Goal: Communication & Community: Answer question/provide support

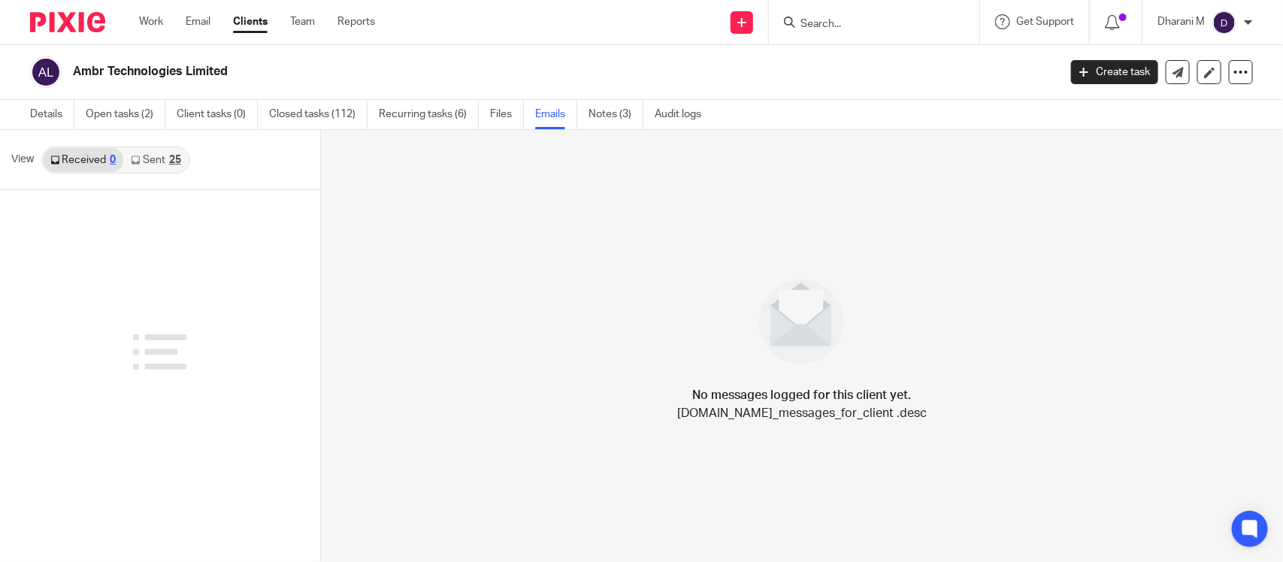
click at [832, 24] on input "Search" at bounding box center [866, 25] width 135 height 14
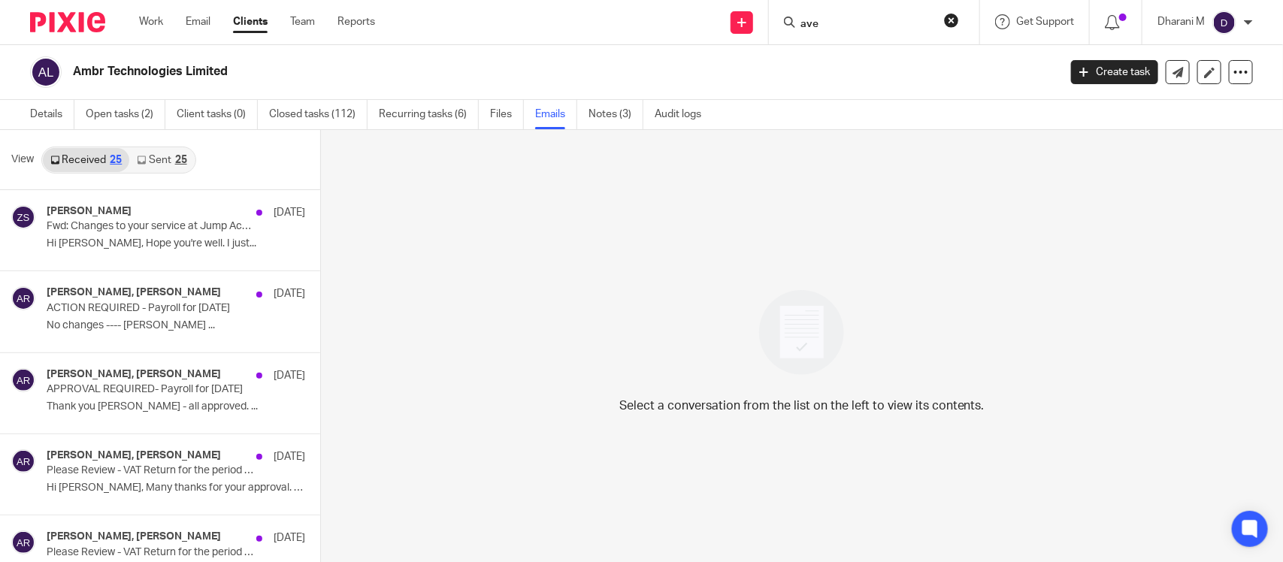
type input "aven"
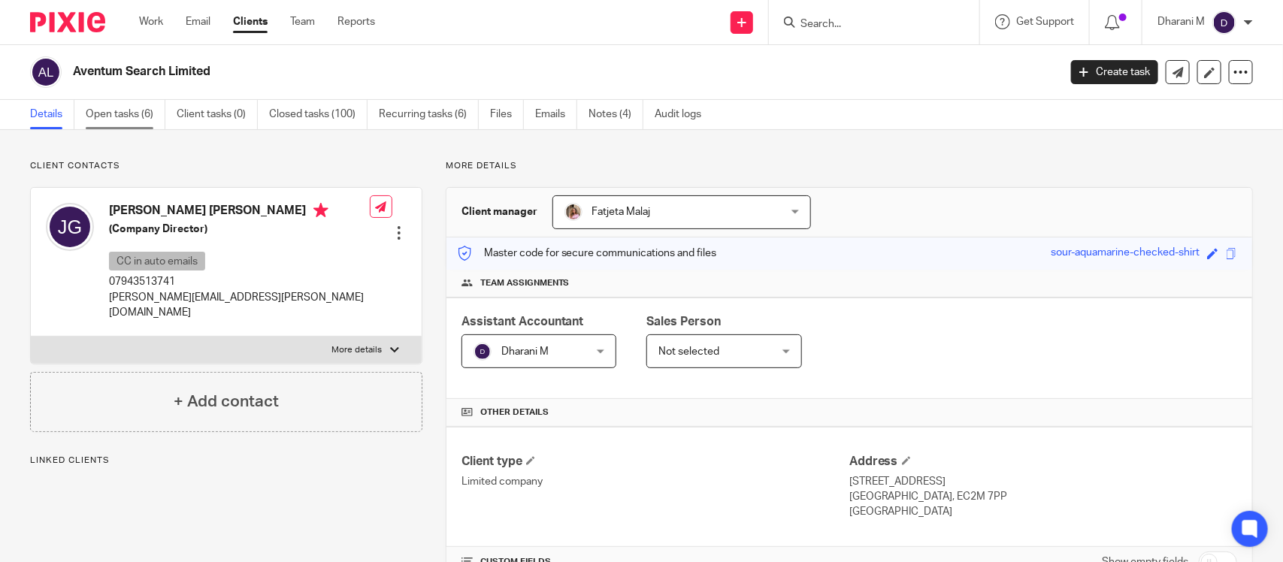
click at [141, 120] on link "Open tasks (6)" at bounding box center [126, 114] width 80 height 29
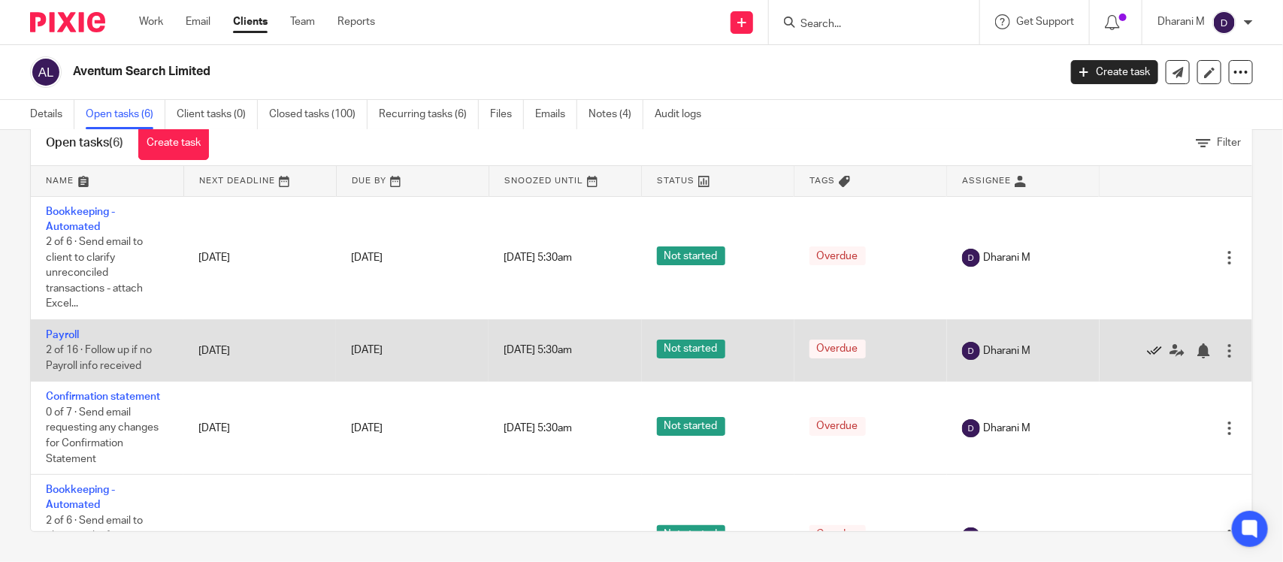
click at [1147, 346] on icon at bounding box center [1154, 350] width 15 height 15
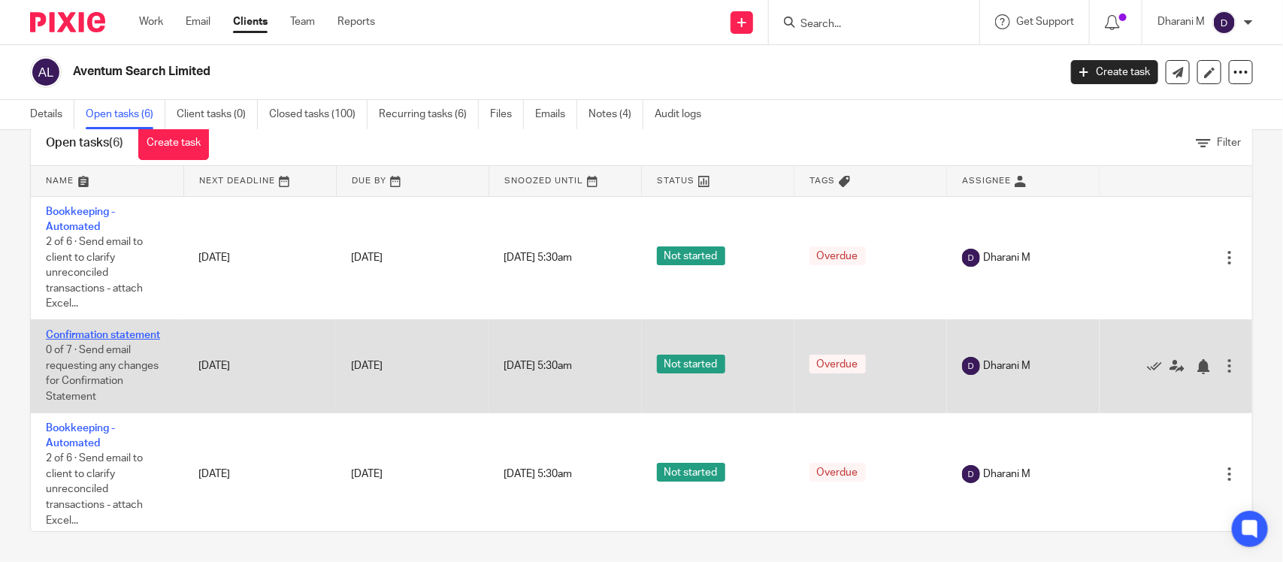
click at [111, 334] on link "Confirmation statement" at bounding box center [103, 335] width 114 height 11
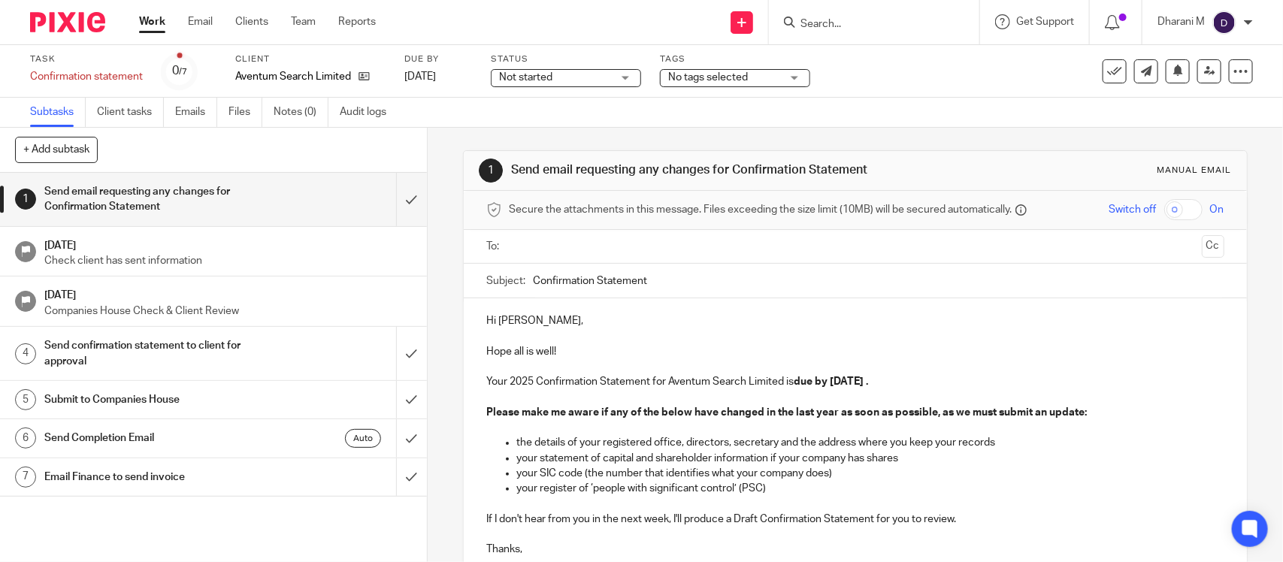
click at [658, 284] on input "Confirmation Statement" at bounding box center [878, 281] width 691 height 34
click at [679, 284] on input "Confirmation Statement -" at bounding box center [878, 281] width 691 height 34
drag, startPoint x: 234, startPoint y: 76, endPoint x: 362, endPoint y: 120, distance: 135.2
click at [348, 92] on div "Task Confirmation statement Save Confirmation statement 0 /7 Client Aventum Sea…" at bounding box center [641, 71] width 1283 height 53
click at [951, 447] on p "the details of your registered office, directors, secretary and the address whe…" at bounding box center [869, 442] width 707 height 15
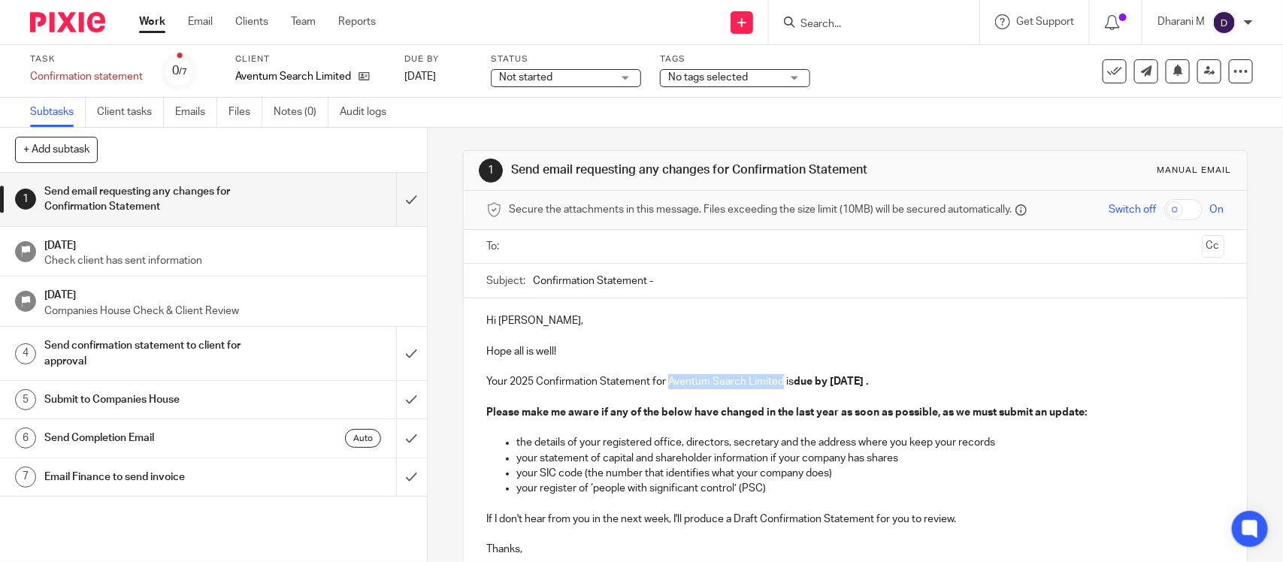
drag, startPoint x: 663, startPoint y: 378, endPoint x: 776, endPoint y: 387, distance: 113.8
click at [776, 387] on p "Your 2025 Confirmation Statement for Aventum Search Limited is due by 26 Aug 20…" at bounding box center [854, 381] width 737 height 15
copy p "Aventum Search Limited"
click at [700, 277] on input "Confirmation Statement -" at bounding box center [878, 281] width 691 height 34
paste input "Aventum Search Limited"
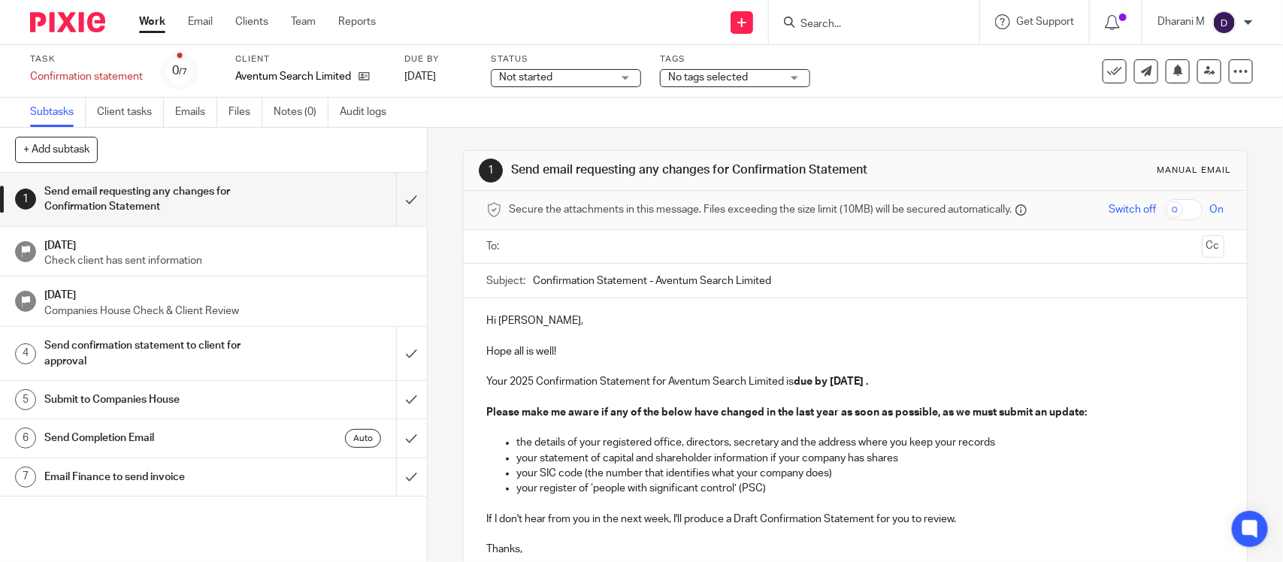
type input "Confirmation Statement - Aventum Search Limited"
click at [820, 331] on p "Hope all is well!" at bounding box center [854, 351] width 737 height 46
drag, startPoint x: 829, startPoint y: 383, endPoint x: 862, endPoint y: 389, distance: 33.6
click at [862, 389] on p "Your 2025 Confirmation Statement for Aventum Search Limited is due by 26 Aug 20…" at bounding box center [854, 381] width 737 height 15
click at [830, 389] on p "Your 2025 Confirmation Statement for Aventum Search Limited is due by 09 Septem…" at bounding box center [854, 381] width 737 height 15
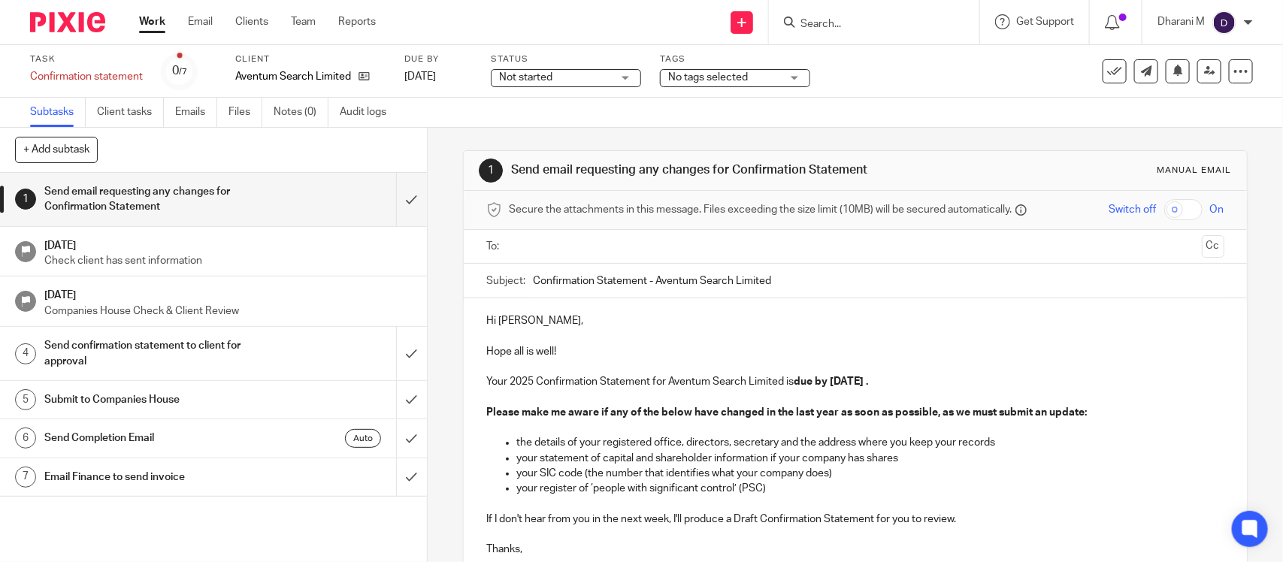
click at [830, 384] on strong "due by 9 September 2025 ." at bounding box center [831, 382] width 74 height 11
click at [982, 383] on p "Your 2025 Confirmation Statement for Aventum Search Limited is due by 9th Septe…" at bounding box center [854, 381] width 737 height 15
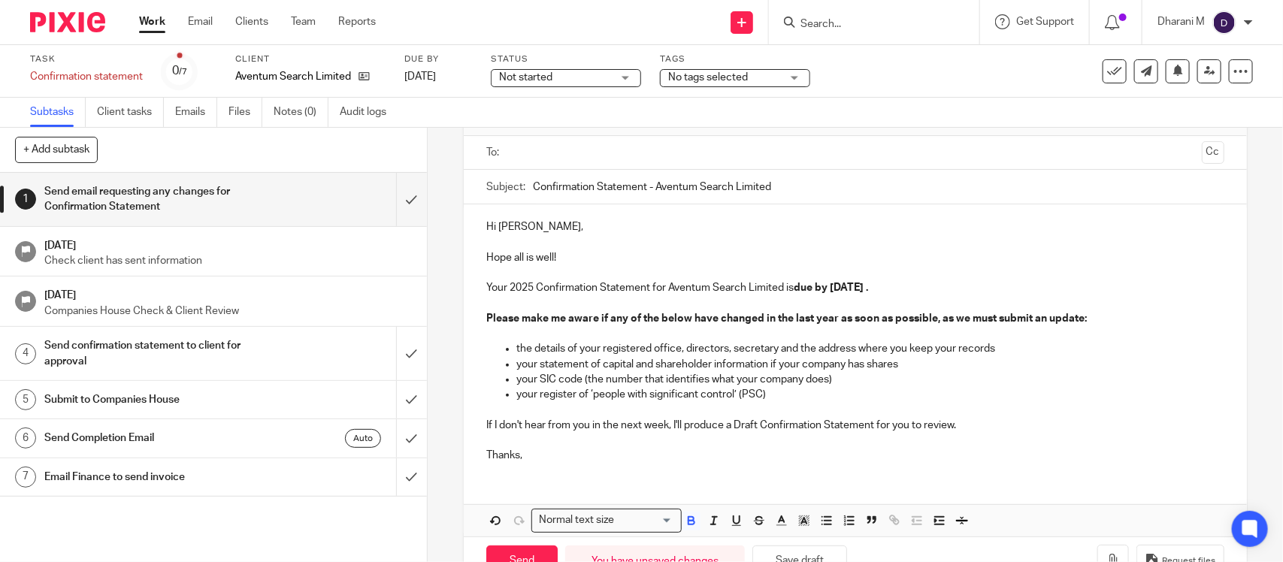
click at [938, 283] on p "Your 2025 Confirmation Statement for Aventum Search Limited is due by 9th Septe…" at bounding box center [854, 287] width 737 height 15
click at [944, 282] on p "Your 2025 Confirmation Statement for Aventum Search Limited is due by 9th Septe…" at bounding box center [854, 287] width 737 height 15
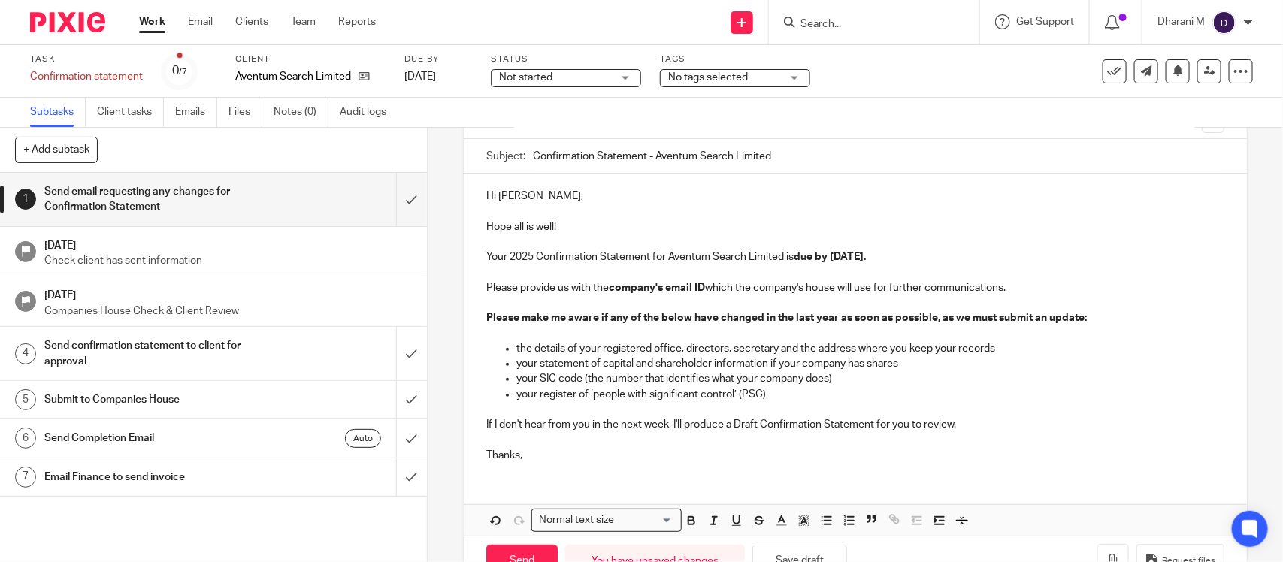
scroll to position [173, 0]
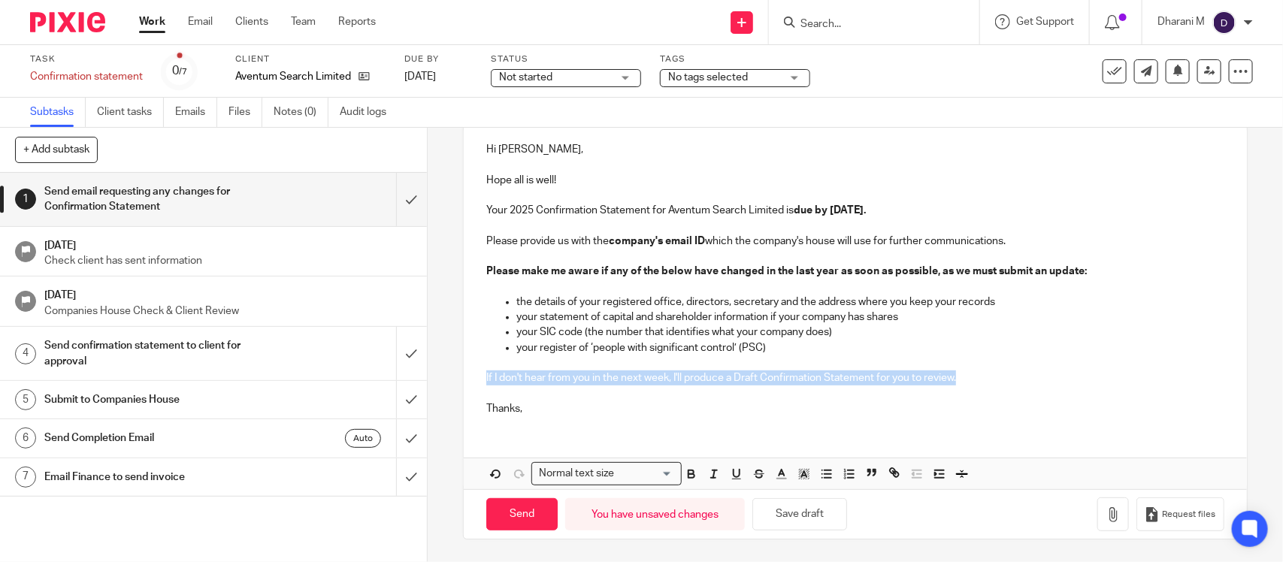
drag, startPoint x: 504, startPoint y: 378, endPoint x: 972, endPoint y: 377, distance: 468.2
click at [972, 377] on div "Hi Jared, Hope all is well! Your 2025 Confirmation Statement for Aventum Search…" at bounding box center [855, 277] width 782 height 301
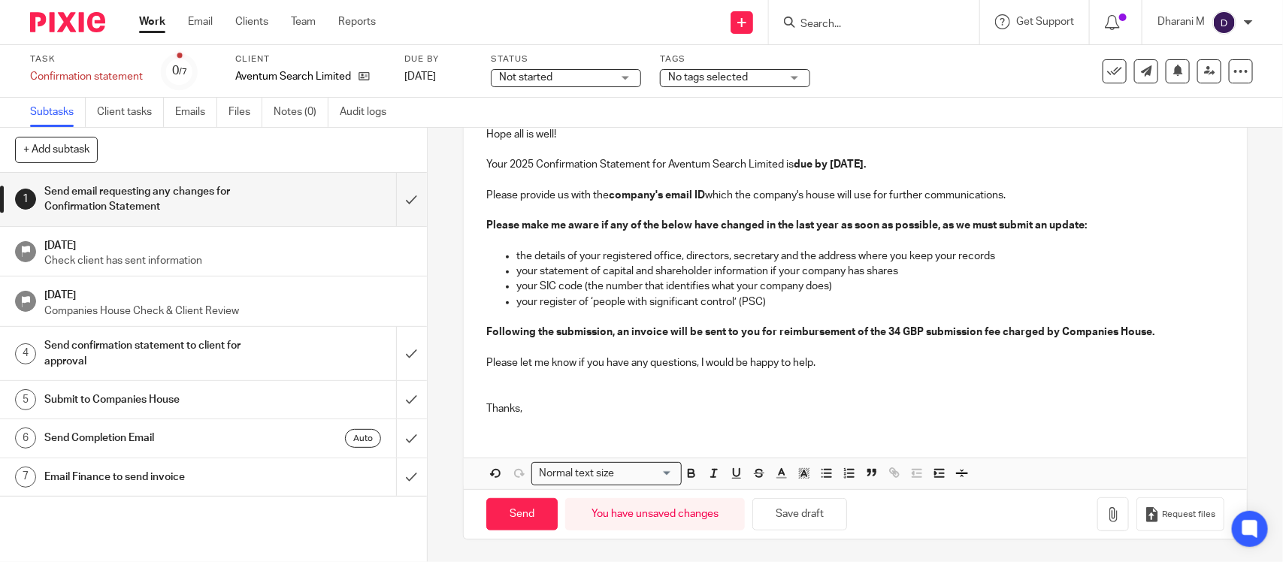
scroll to position [0, 0]
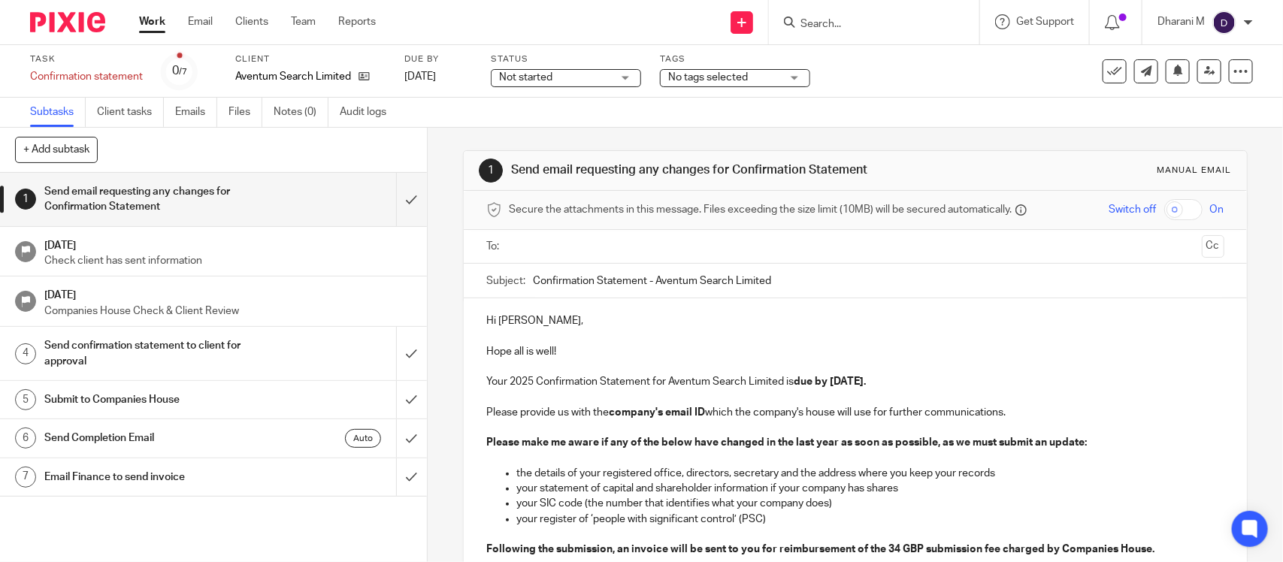
click at [569, 247] on input "text" at bounding box center [854, 246] width 681 height 17
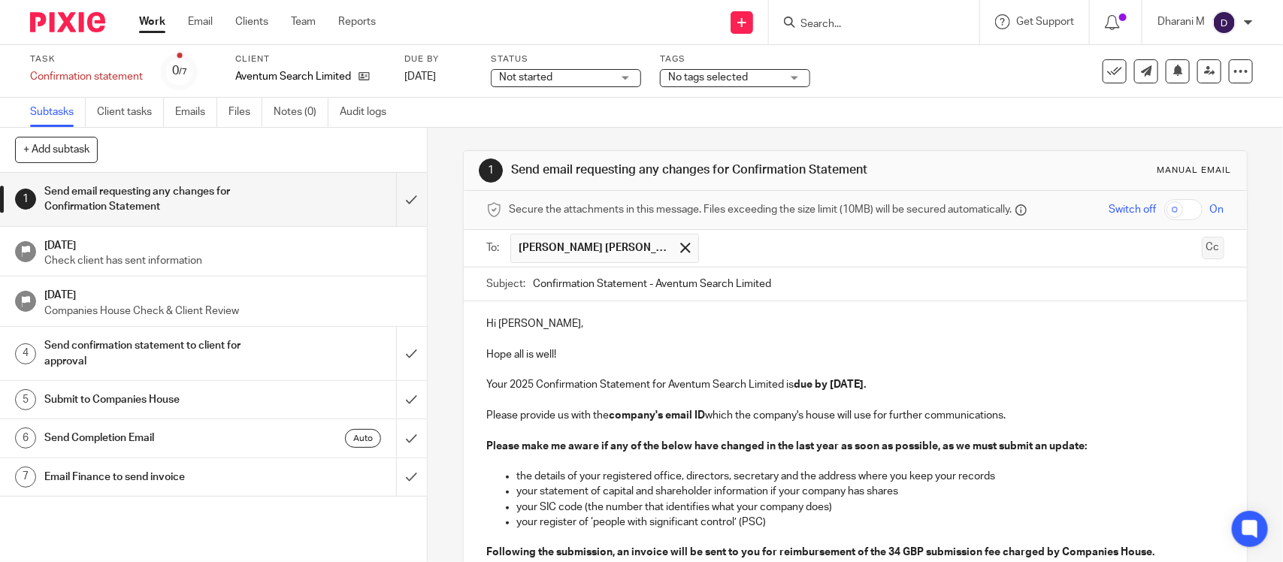
click at [1202, 246] on button "Cc" at bounding box center [1213, 248] width 23 height 23
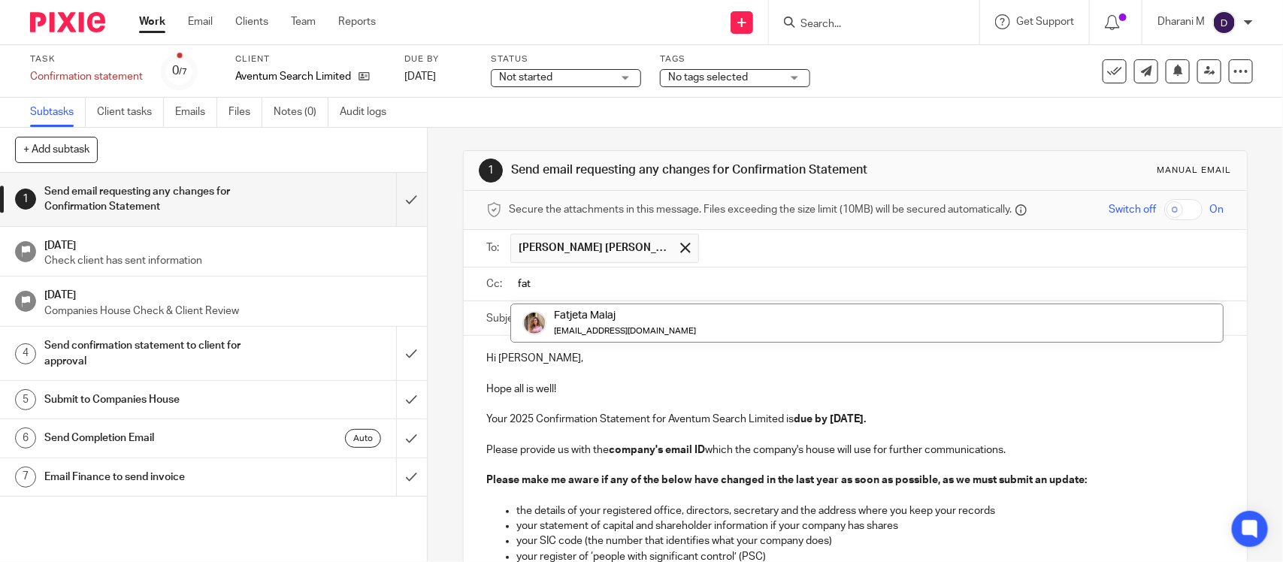
type input "fat"
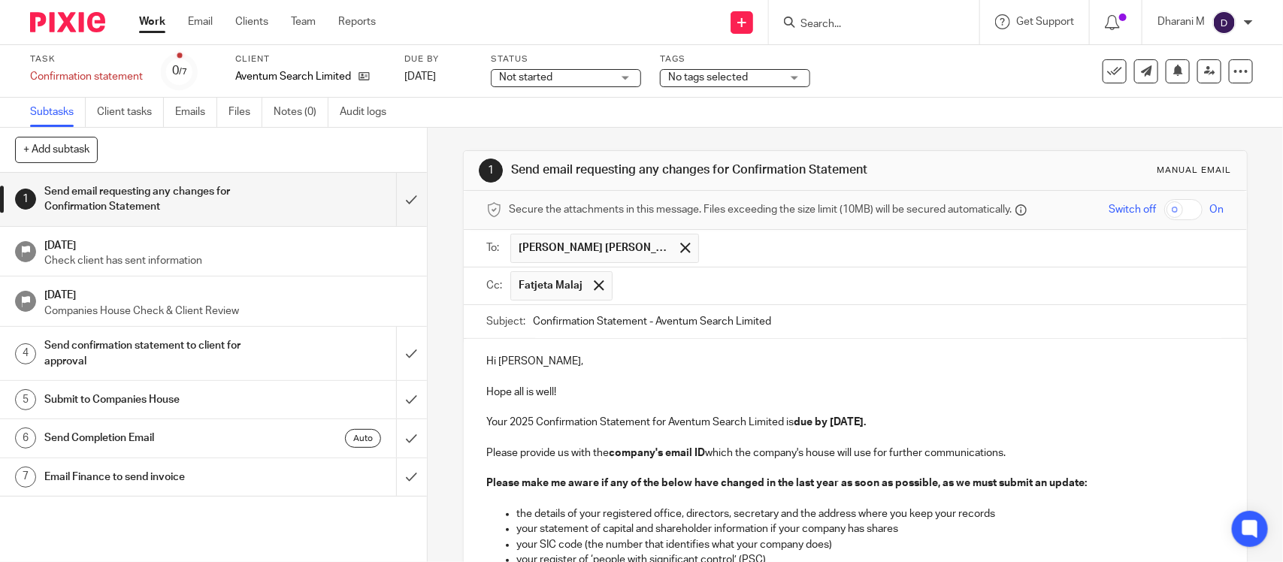
drag, startPoint x: 930, startPoint y: 327, endPoint x: 858, endPoint y: 304, distance: 76.3
click at [815, 288] on input "text" at bounding box center [919, 285] width 598 height 29
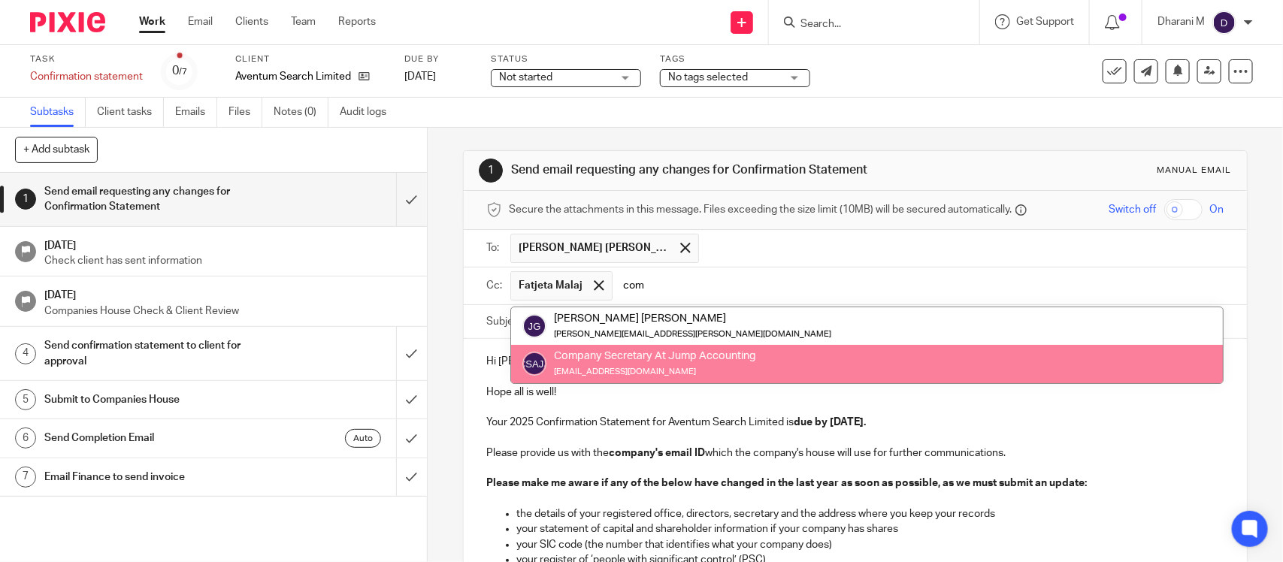
type input "com"
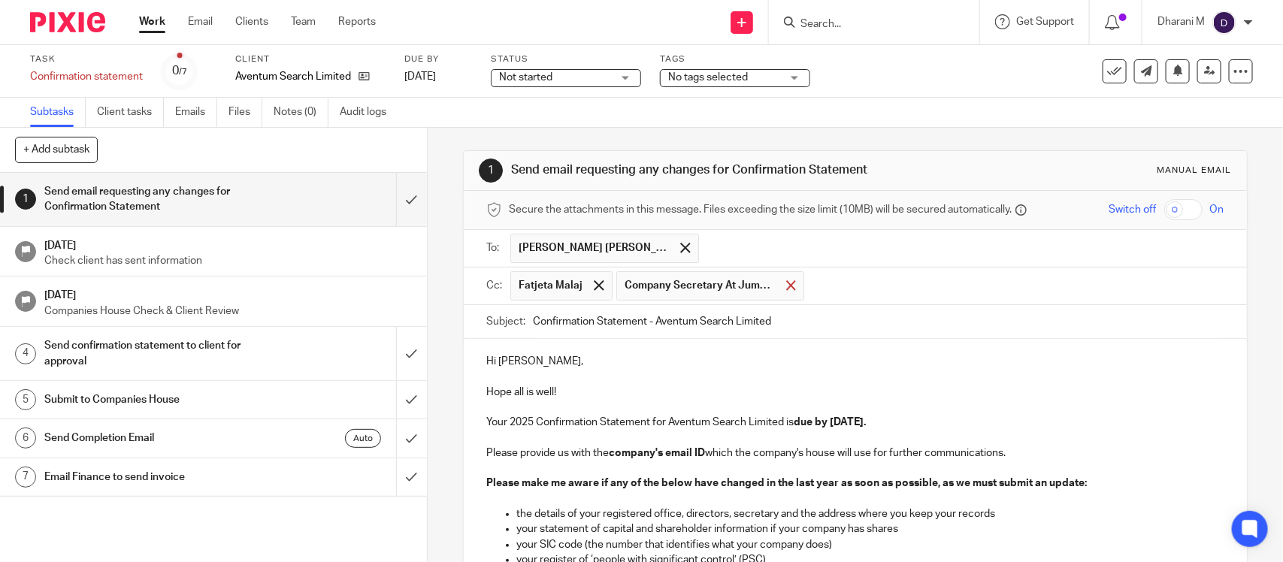
drag, startPoint x: 786, startPoint y: 286, endPoint x: 734, endPoint y: 290, distance: 52.8
click at [786, 286] on span at bounding box center [791, 285] width 10 height 10
click at [697, 295] on input "text" at bounding box center [919, 285] width 598 height 29
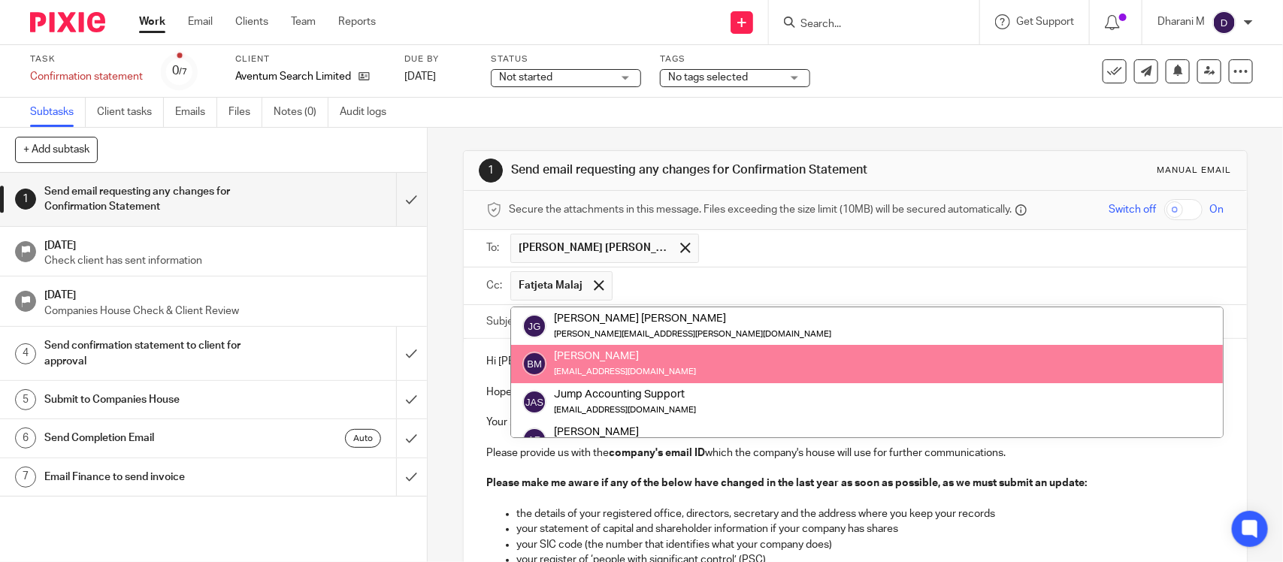
paste input "Company Secretary at Rise Accounting"
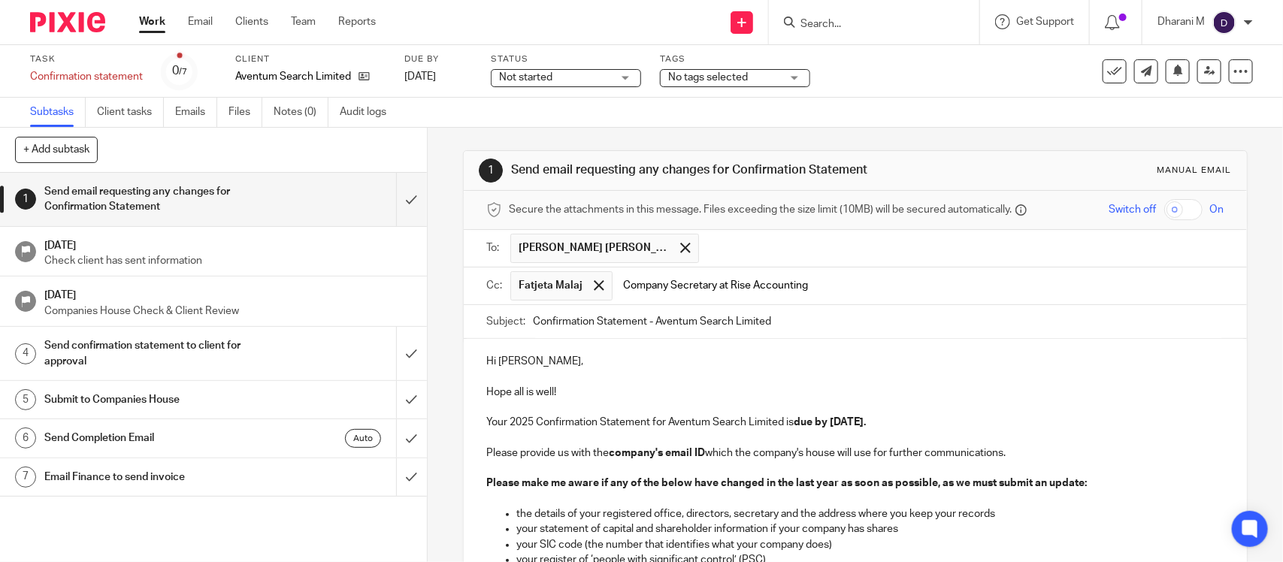
type input "Company Secretary at Rise Accounting"
click at [813, 349] on div "Hi Jared, Hope all is well! Your 2025 Confirmation Statement for Aventum Search…" at bounding box center [855, 512] width 782 height 346
click at [842, 283] on input "text" at bounding box center [1015, 285] width 406 height 29
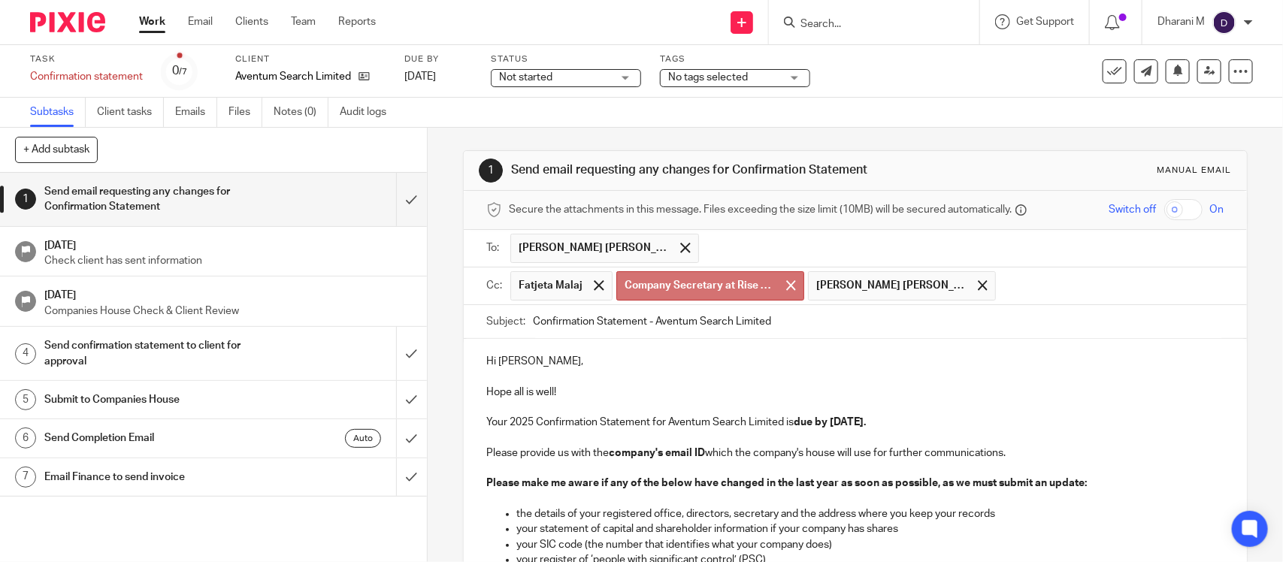
paste input "finance@riseaccounting.co.uk"
type input "finance@riseaccounting.co.uk"
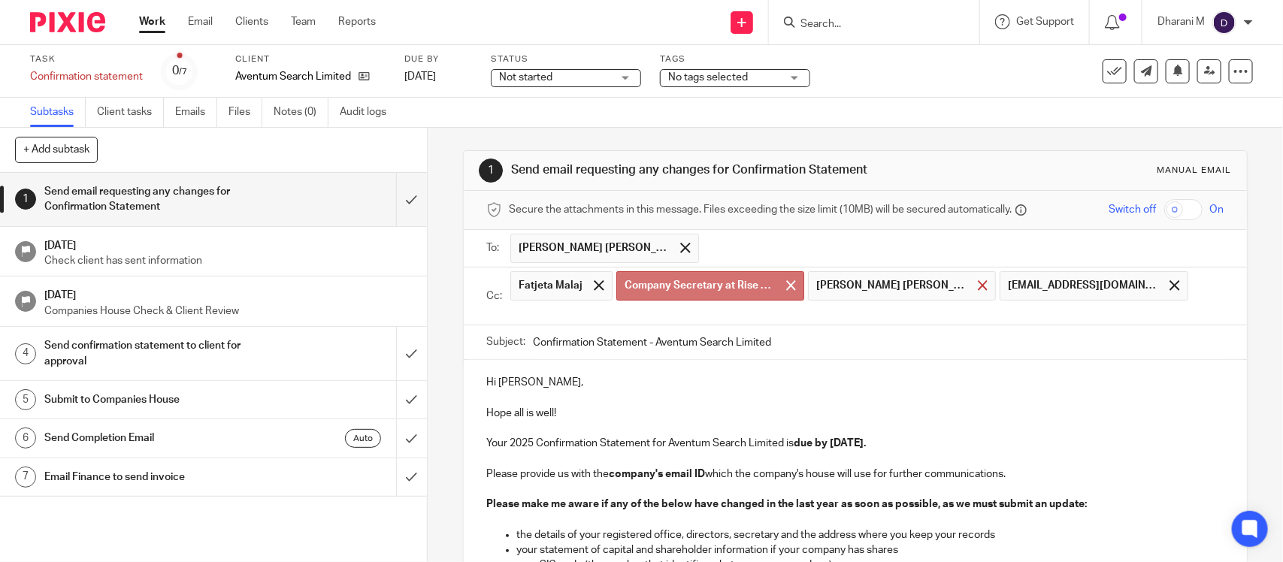
click at [978, 284] on span at bounding box center [983, 285] width 10 height 10
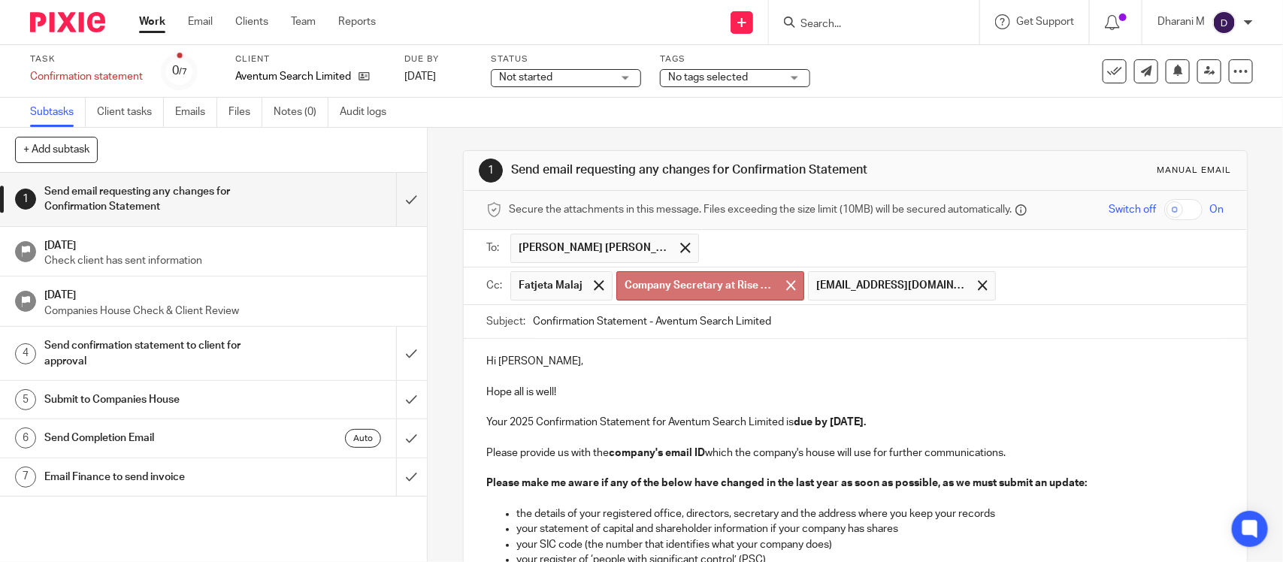
click at [804, 358] on p "Hi Jared," at bounding box center [854, 361] width 737 height 15
click at [731, 286] on span "Company Secretary at Rise Accounting" at bounding box center [700, 285] width 150 height 15
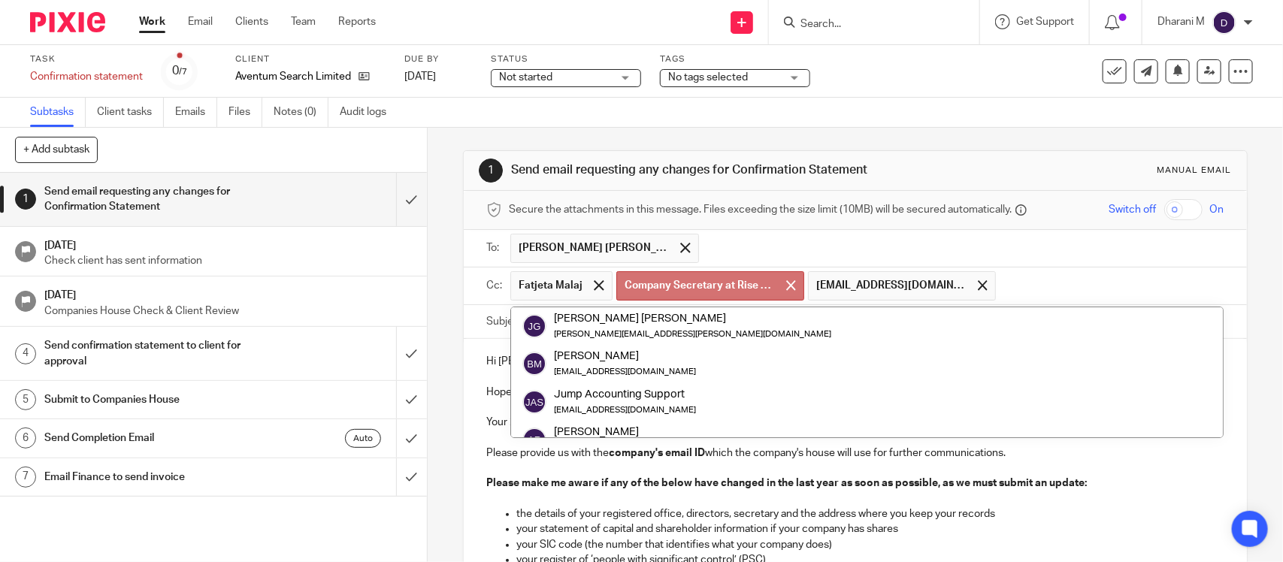
click at [794, 170] on h1 "Send email requesting any changes for Confirmation Statement" at bounding box center [699, 170] width 377 height 16
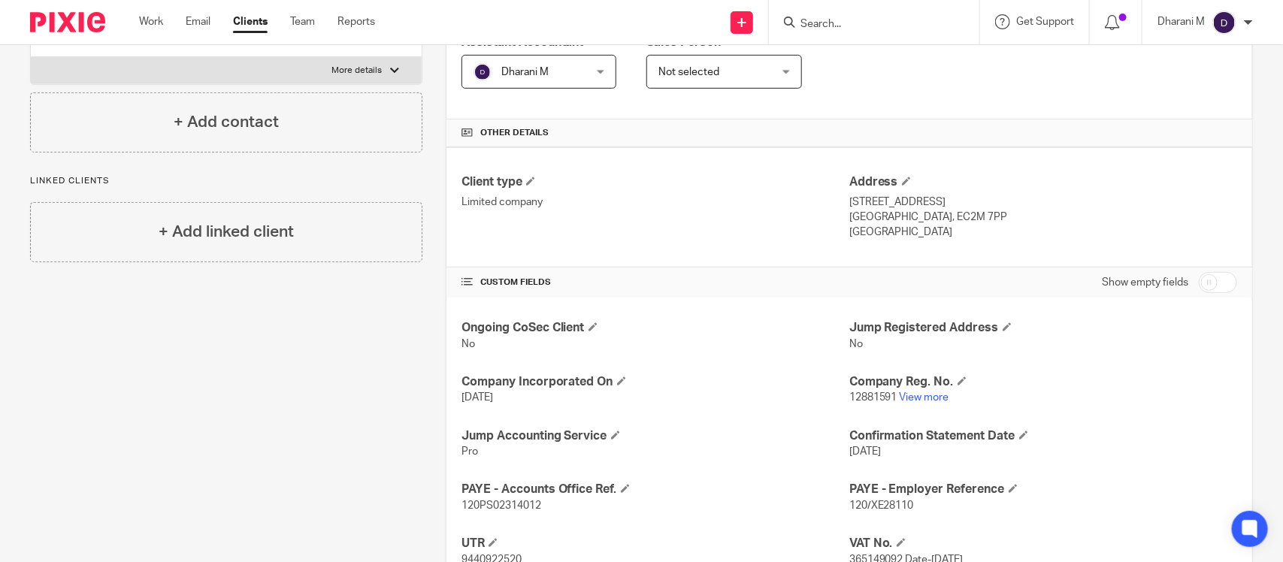
scroll to position [282, 0]
click at [914, 400] on link "View more" at bounding box center [925, 395] width 50 height 11
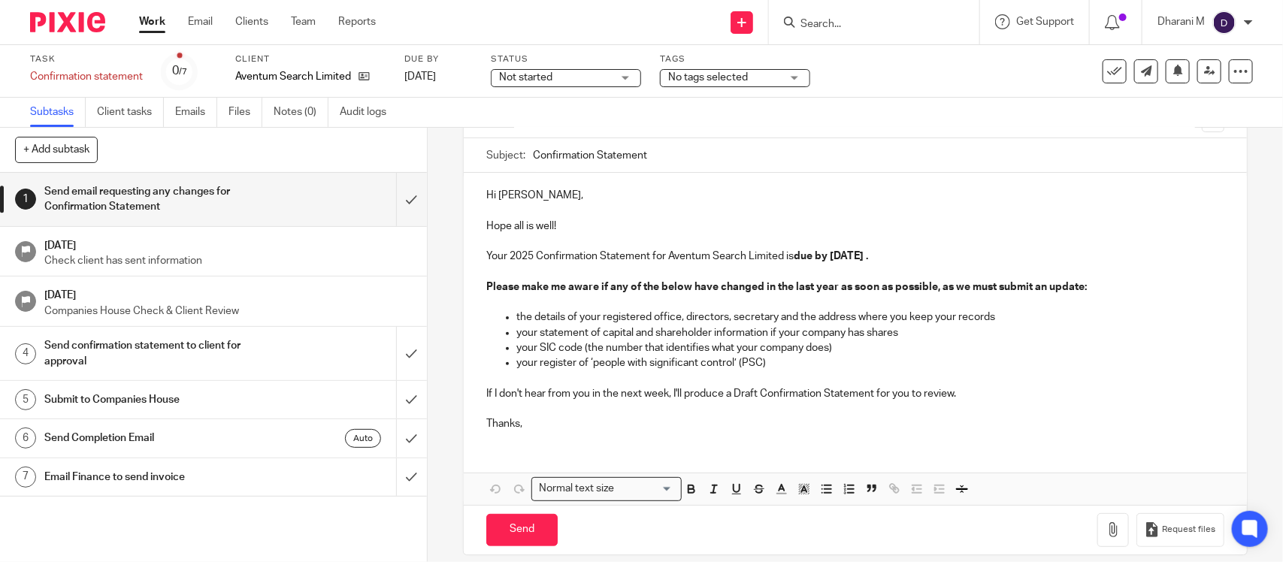
scroll to position [143, 0]
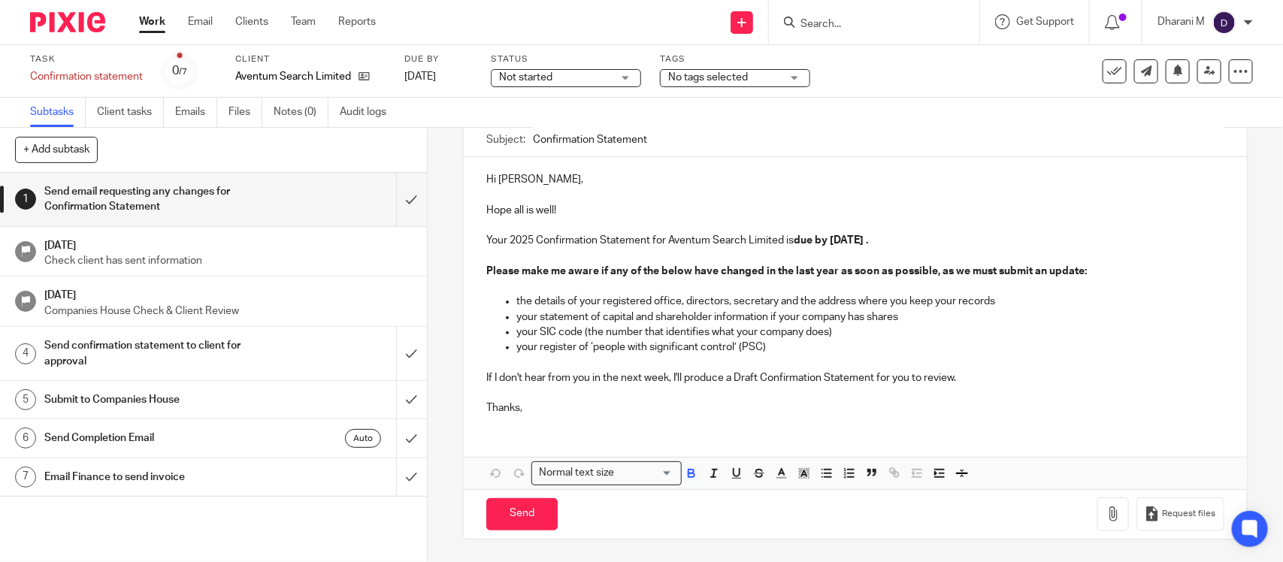
click at [851, 239] on strong "due by 26 Aug 2025 ." at bounding box center [831, 240] width 74 height 11
drag, startPoint x: 829, startPoint y: 238, endPoint x: 864, endPoint y: 241, distance: 35.4
click at [862, 241] on strong "due by 26 Aug 2025 ." at bounding box center [831, 240] width 74 height 11
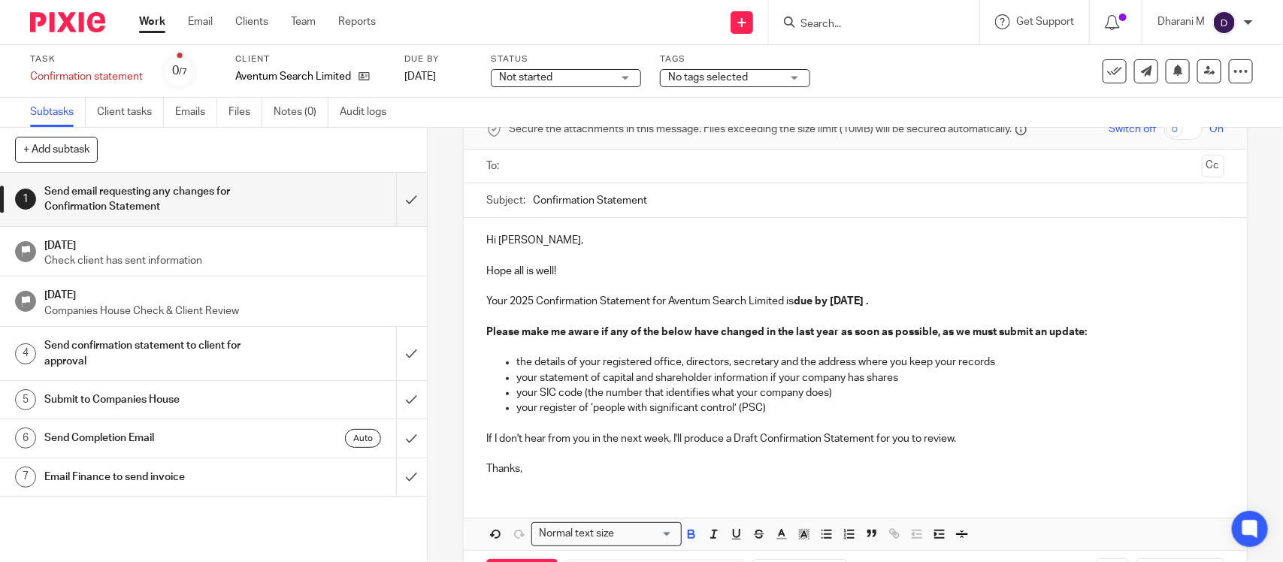
scroll to position [49, 0]
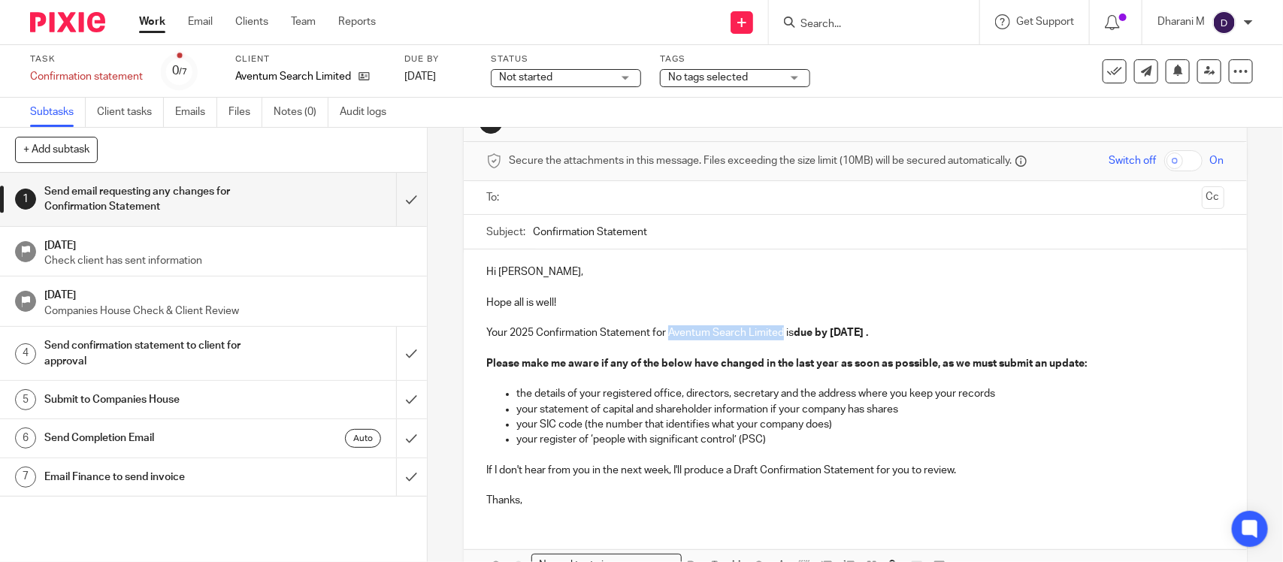
drag, startPoint x: 663, startPoint y: 339, endPoint x: 779, endPoint y: 339, distance: 116.5
click at [779, 339] on p "Your 2025 Confirmation Statement for Aventum Search Limited is due by 9 Septemb…" at bounding box center [854, 332] width 737 height 15
copy p "Aventum Search Limited"
click at [706, 233] on input "Confirmation Statement" at bounding box center [878, 232] width 691 height 34
paste input "Aventum Search Limited"
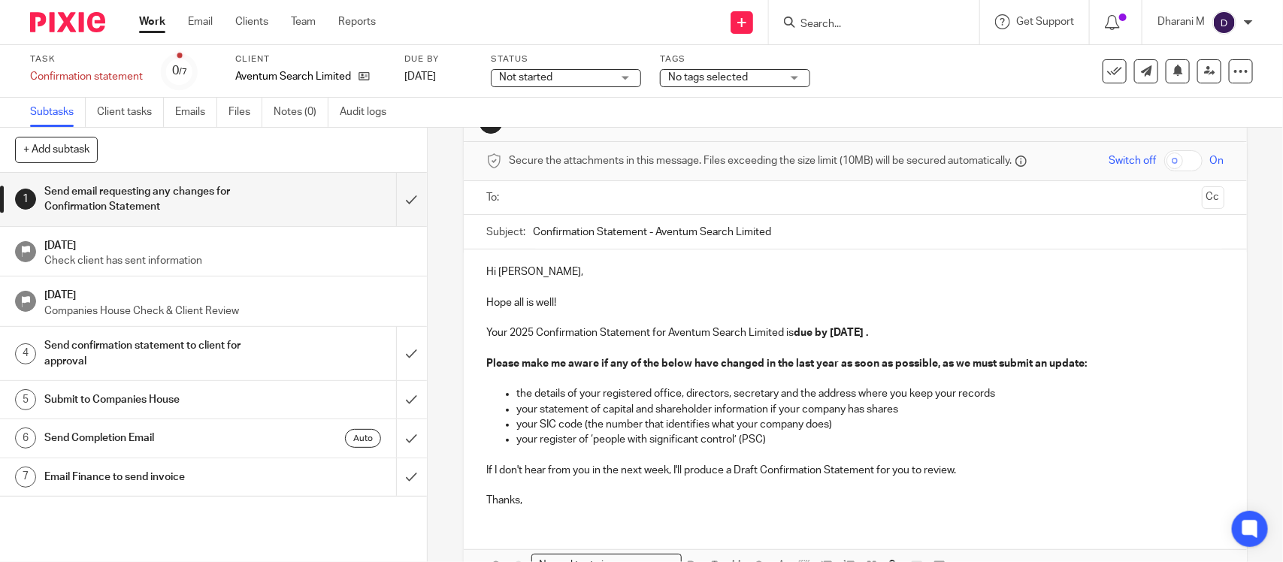
type input "Confirmation Statement - Aventum Search Limited"
click at [735, 288] on p "Hope all is well!" at bounding box center [854, 303] width 737 height 46
click at [949, 328] on div "Hi Jared, Hope all is well! Your 2025 Confirmation Statement for Aventum Search…" at bounding box center [855, 385] width 782 height 270
click at [868, 335] on strong "due by 9 September 2025 ." at bounding box center [831, 333] width 74 height 11
click at [938, 335] on p "Your 2025 Confirmation Statement for Aventum Search Limited is due by 9 Septemb…" at bounding box center [854, 332] width 737 height 15
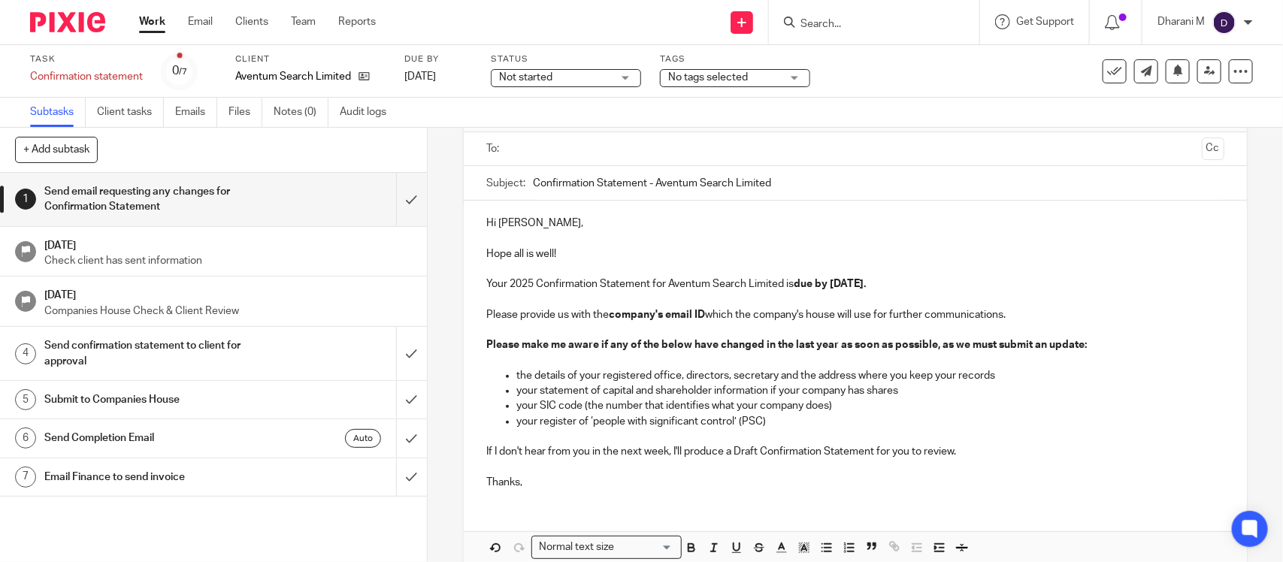
scroll to position [143, 0]
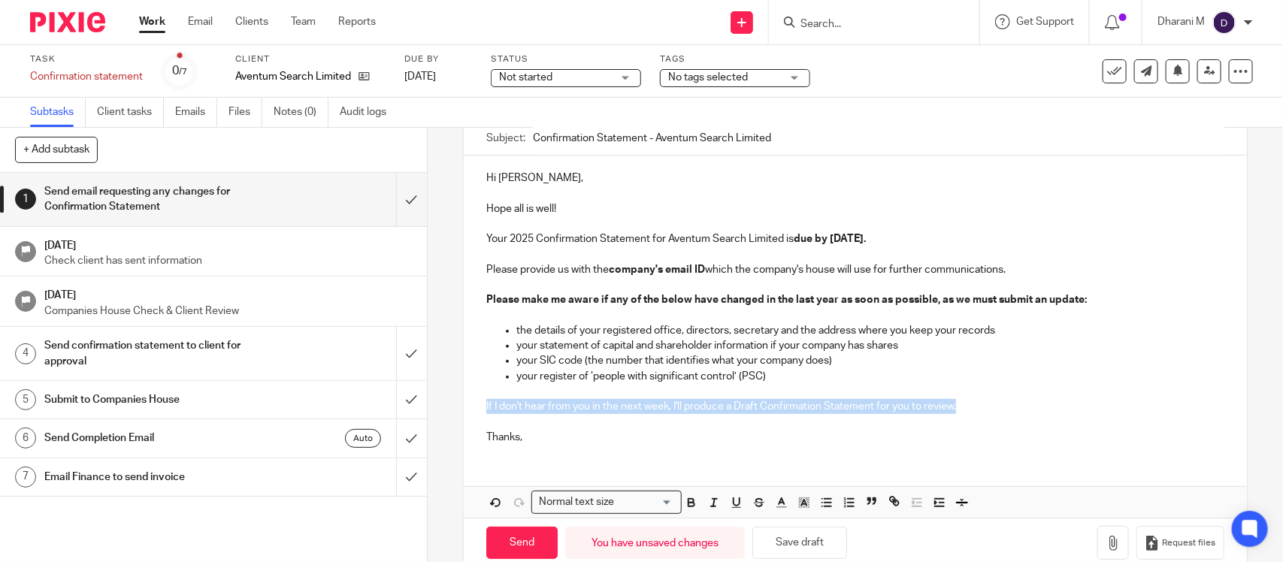
drag, startPoint x: 482, startPoint y: 407, endPoint x: 982, endPoint y: 406, distance: 499.8
click at [982, 406] on p "If I don't hear from you in the next week, I'll produce a Draft Confirmation St…" at bounding box center [854, 406] width 737 height 15
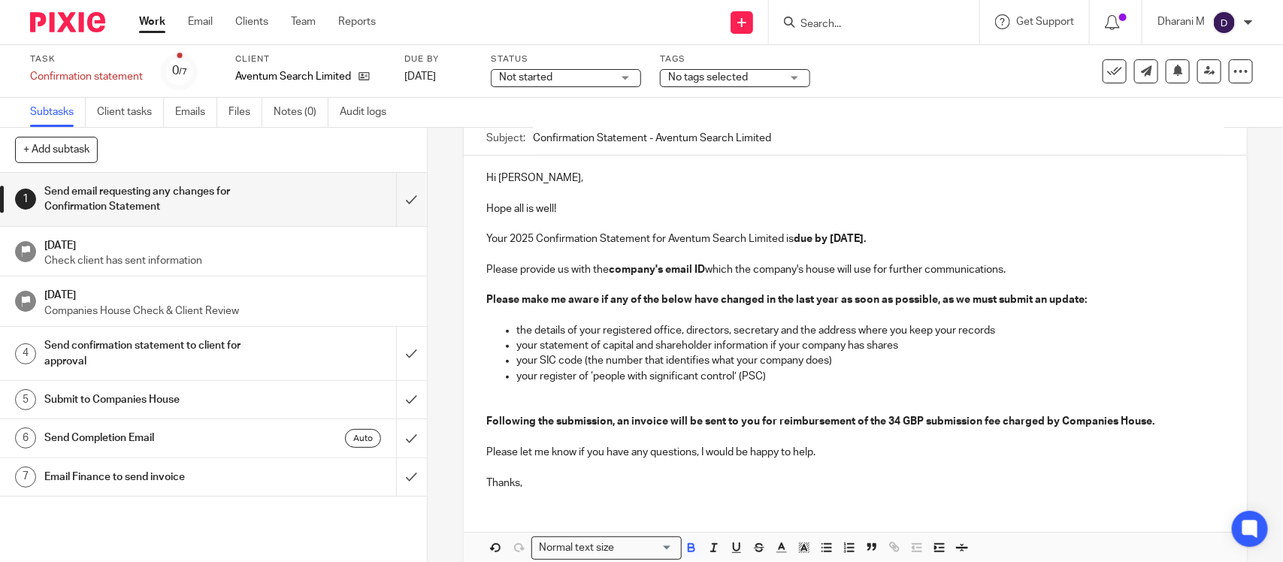
click at [489, 402] on p "Following the submission, an invoice will be sent to you for reimbursement of t…" at bounding box center [854, 414] width 737 height 31
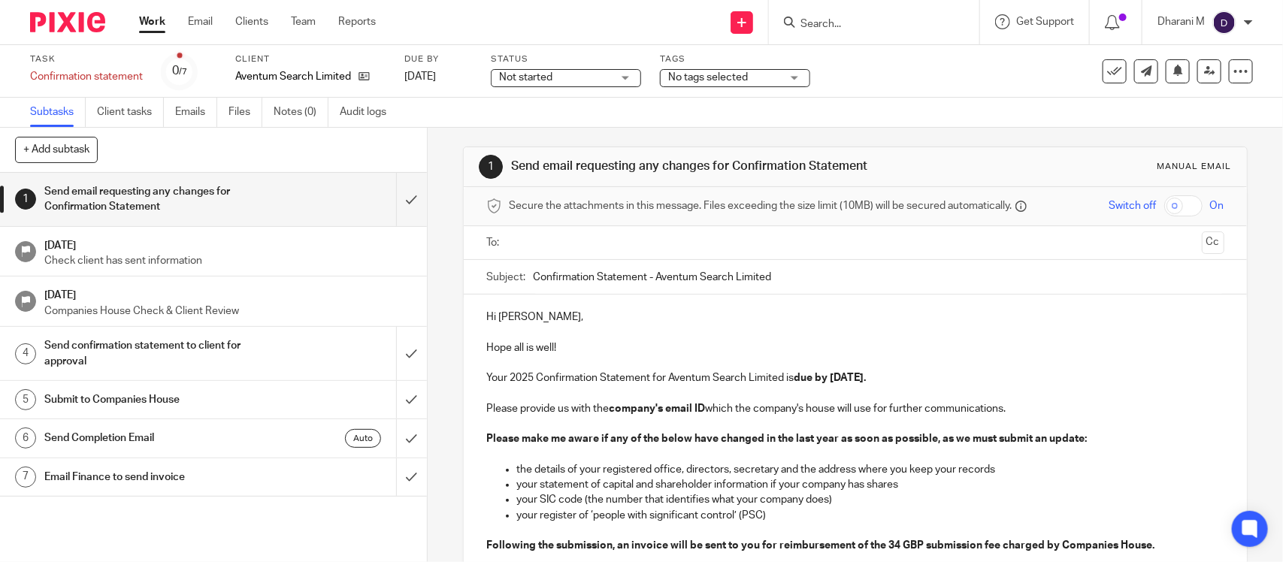
scroll to position [0, 0]
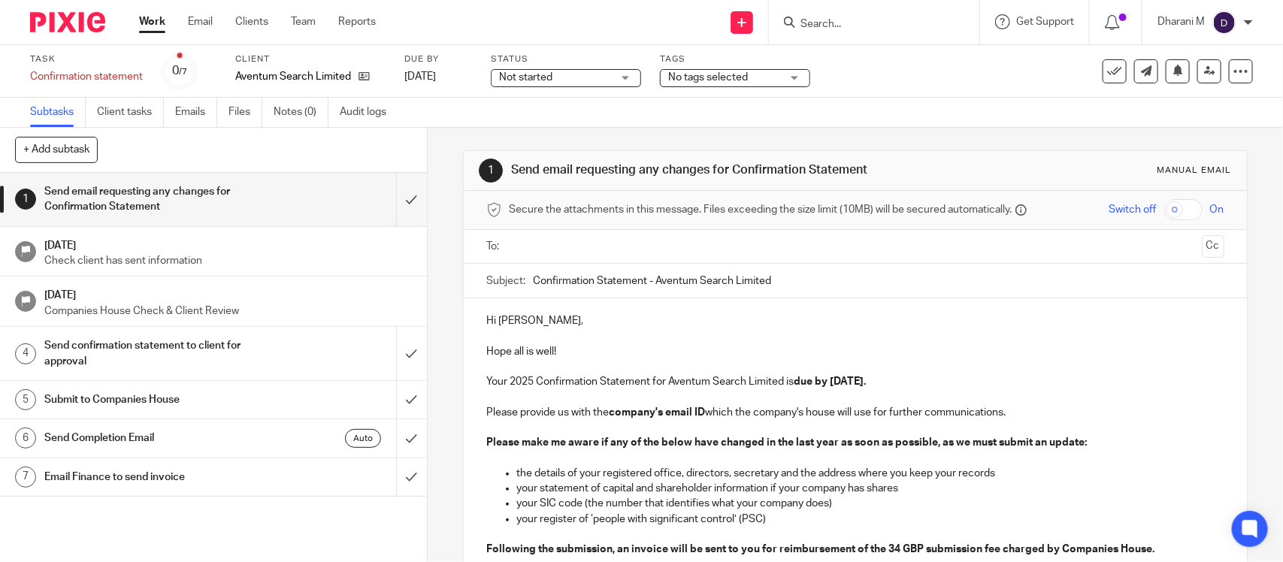
drag, startPoint x: 632, startPoint y: 258, endPoint x: 626, endPoint y: 250, distance: 9.6
click at [632, 258] on ul at bounding box center [855, 246] width 691 height 25
click at [622, 245] on input "text" at bounding box center [854, 246] width 681 height 17
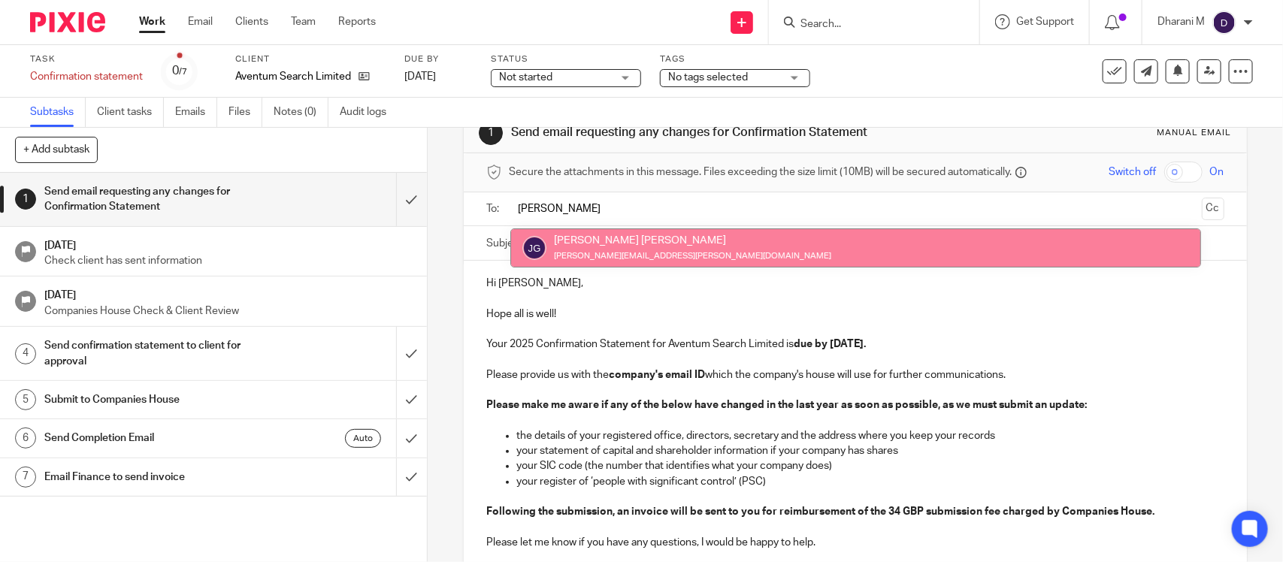
scroll to position [94, 0]
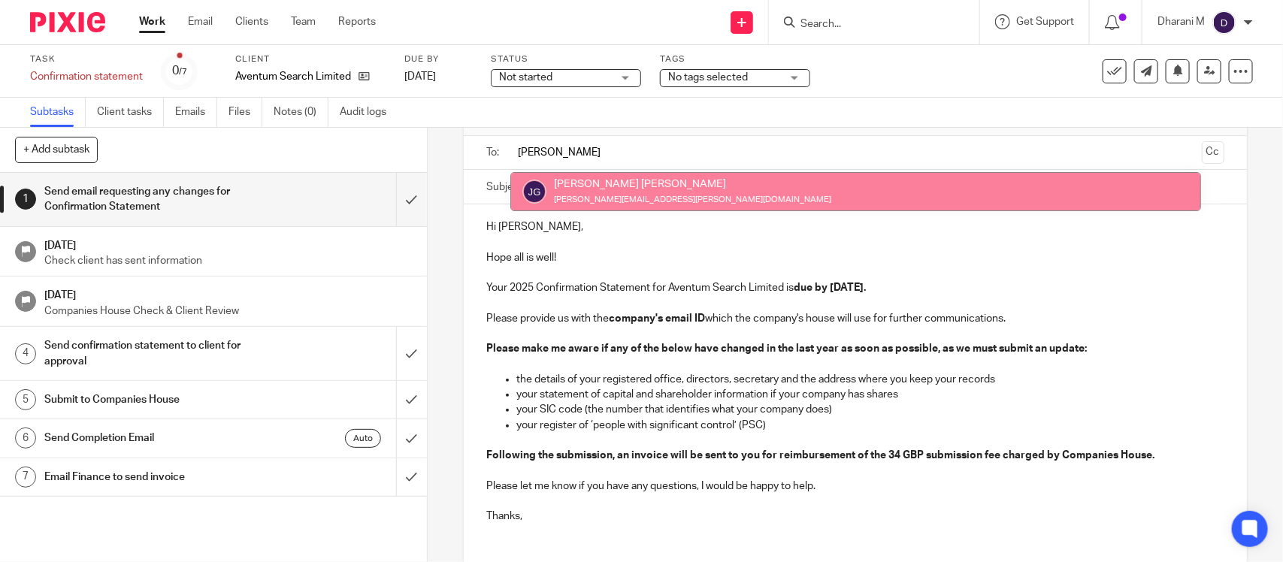
type input "jared"
click at [1056, 275] on p "Hope all is well!" at bounding box center [854, 257] width 737 height 46
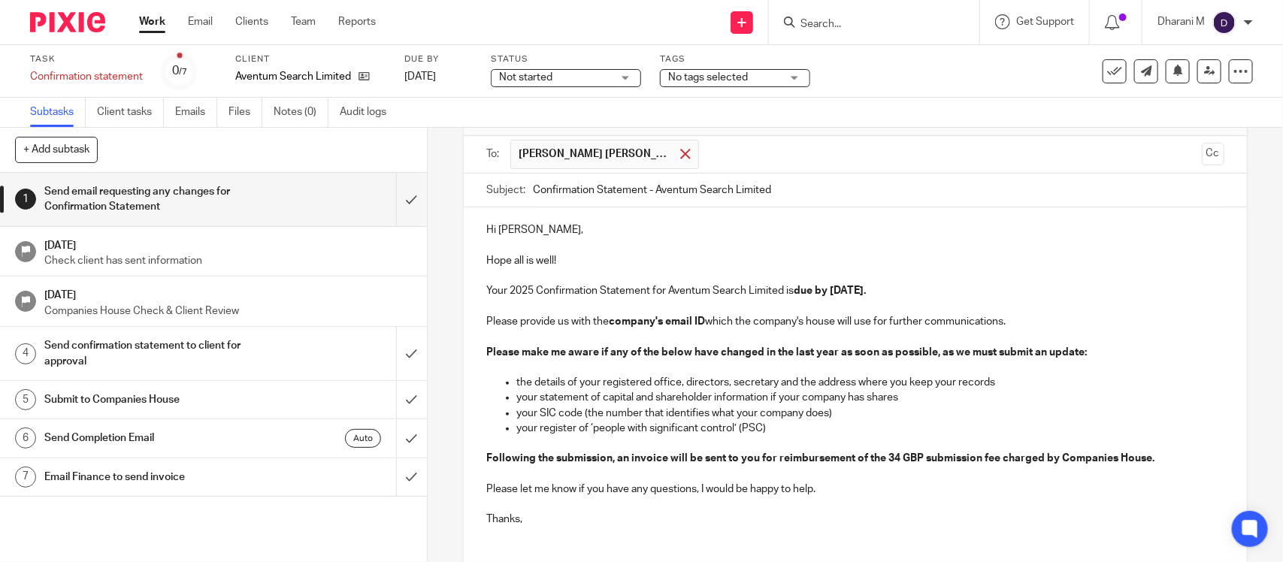
drag, startPoint x: 644, startPoint y: 153, endPoint x: 679, endPoint y: 159, distance: 35.1
click at [676, 153] on div at bounding box center [684, 154] width 17 height 23
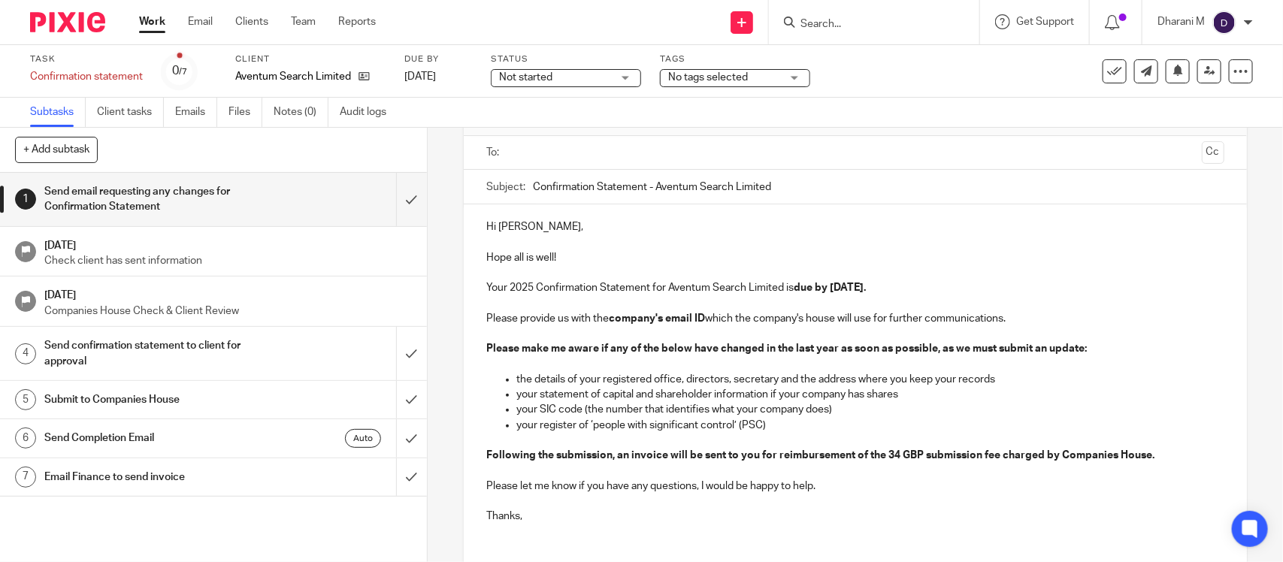
drag, startPoint x: 650, startPoint y: 188, endPoint x: 809, endPoint y: 188, distance: 159.3
click at [809, 188] on input "Confirmation Statement - Aventum Search Limited" at bounding box center [878, 187] width 691 height 34
